Goal: Task Accomplishment & Management: Use online tool/utility

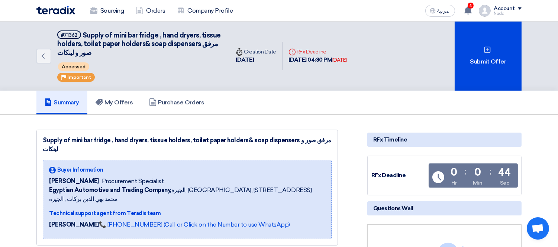
click at [68, 105] on link "Summary" at bounding box center [61, 103] width 51 height 24
click at [158, 12] on link "Orders" at bounding box center [150, 11] width 41 height 16
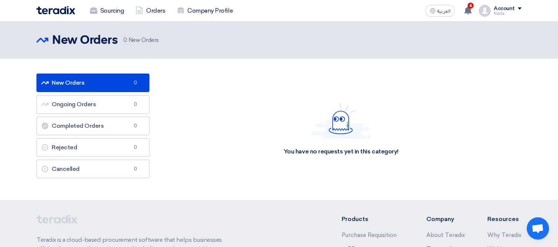
click at [493, 9] on div "Account Nada Sourcing Orders Company Profile Settings Logout" at bounding box center [500, 11] width 43 height 12
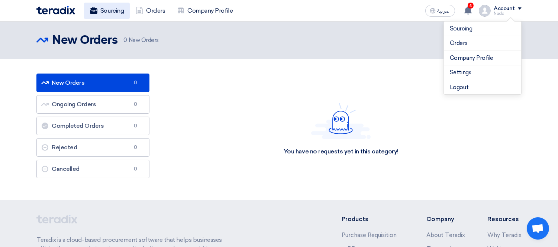
click at [104, 16] on link "Sourcing" at bounding box center [107, 11] width 46 height 16
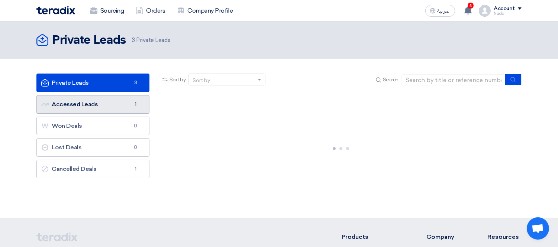
click at [101, 107] on link "Accessed Leads Accessed Leads 1" at bounding box center [92, 104] width 113 height 19
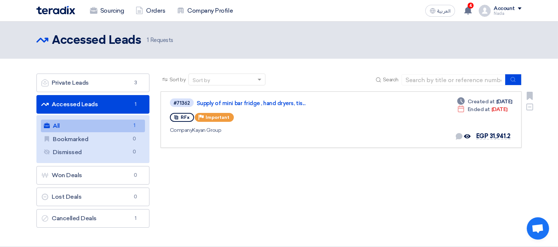
click at [290, 130] on div "Company Kayan Group" at bounding box center [277, 130] width 214 height 8
click at [231, 100] on link "Supply of mini bar fridge , hand dryers, tis..." at bounding box center [290, 103] width 186 height 7
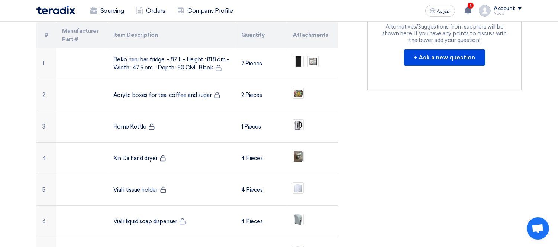
scroll to position [247, 0]
